Goal: Information Seeking & Learning: Learn about a topic

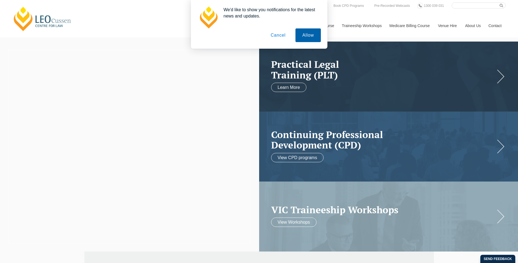
click at [307, 38] on button "Allow" at bounding box center [308, 35] width 25 height 14
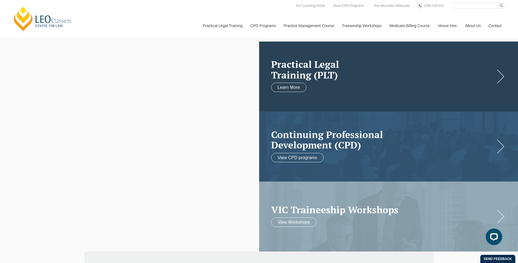
click at [494, 83] on link at bounding box center [388, 77] width 259 height 70
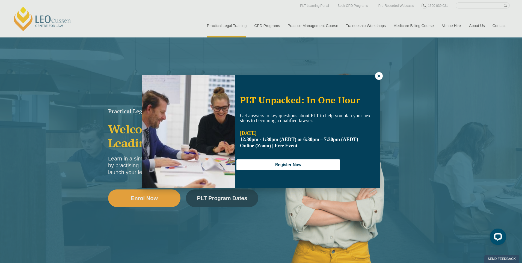
click at [381, 74] on icon at bounding box center [379, 75] width 5 height 5
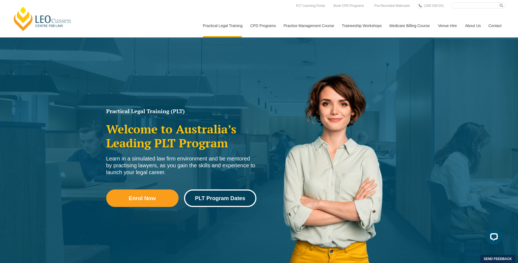
click at [225, 196] on span "PLT Program Dates" at bounding box center [220, 197] width 50 height 5
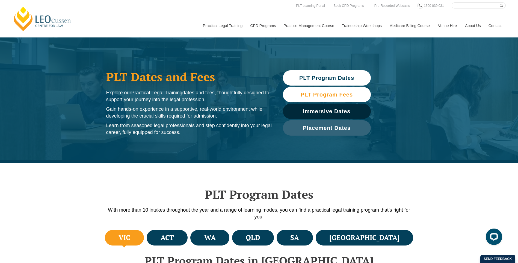
click at [327, 95] on span "PLT Program Fees" at bounding box center [327, 94] width 52 height 5
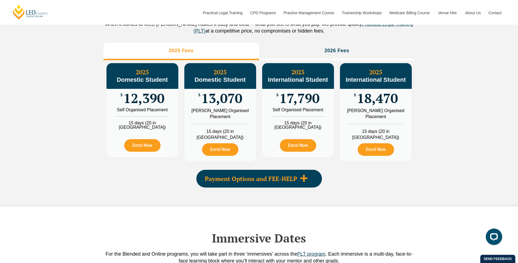
scroll to position [663, 0]
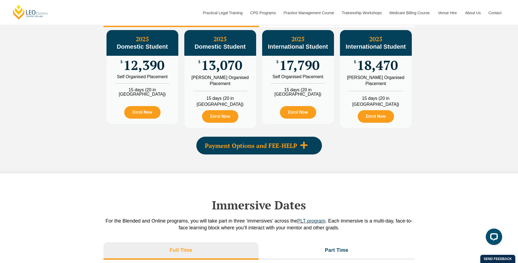
click at [303, 146] on icon at bounding box center [303, 144] width 7 height 7
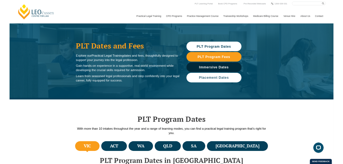
scroll to position [0, 0]
